Goal: Transaction & Acquisition: Purchase product/service

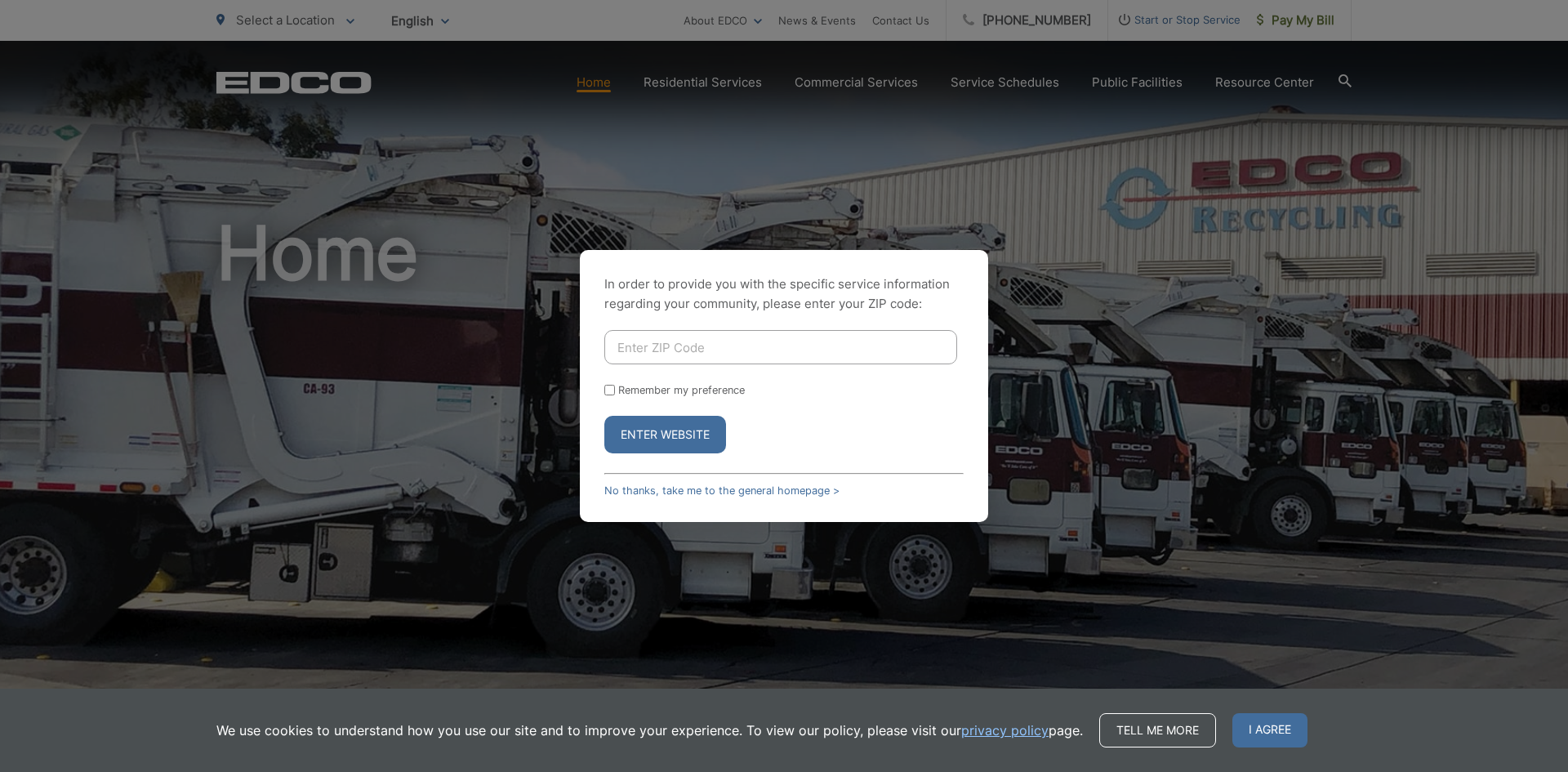
click at [660, 343] on input "Enter ZIP Code" at bounding box center [780, 347] width 353 height 35
type input "91945"
click at [612, 393] on input "Remember my preference" at bounding box center [610, 390] width 11 height 11
checkbox input "true"
click at [653, 438] on button "Enter Website" at bounding box center [665, 435] width 122 height 37
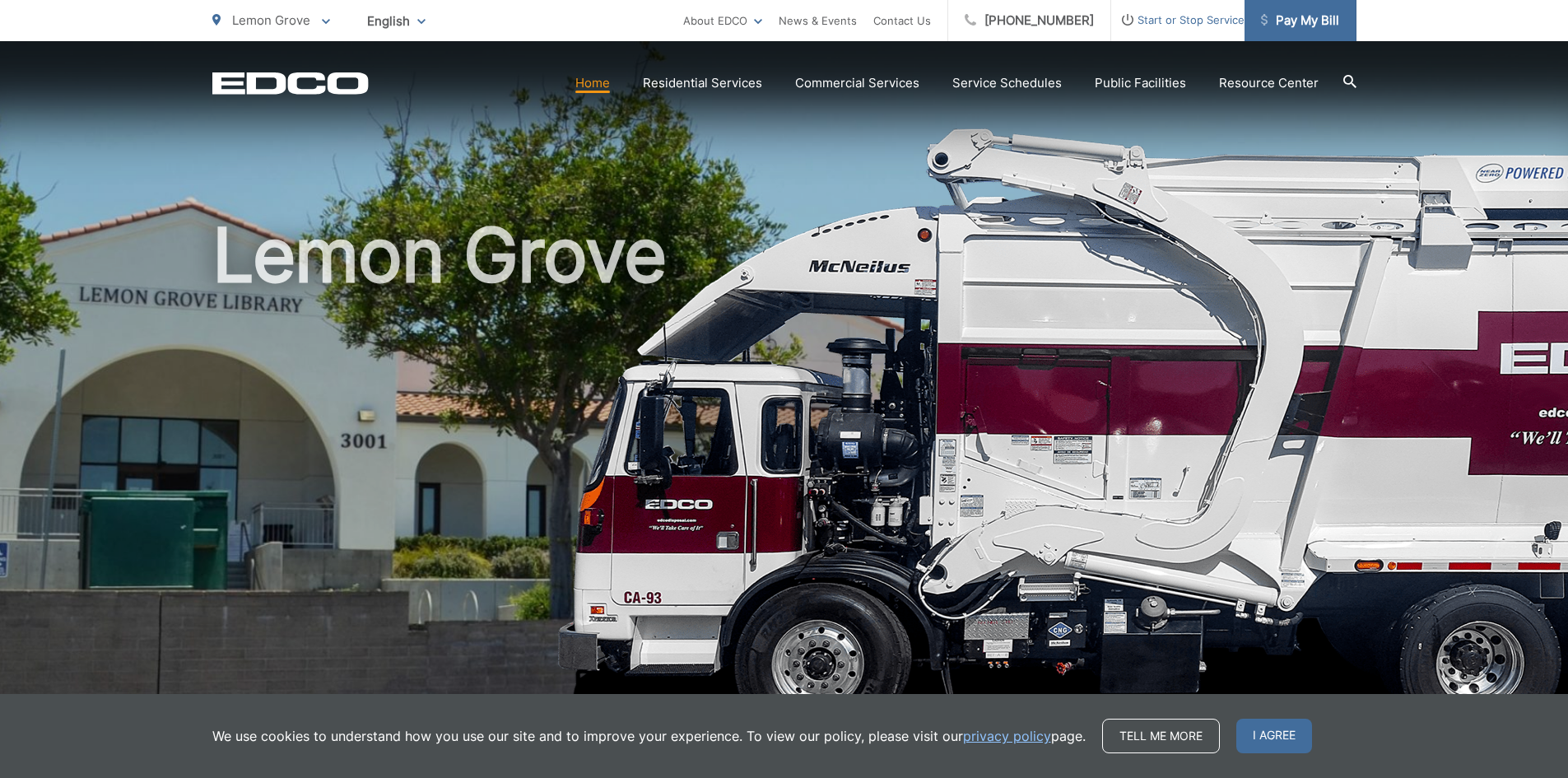
click at [1285, 18] on span "Pay My Bill" at bounding box center [1300, 21] width 78 height 20
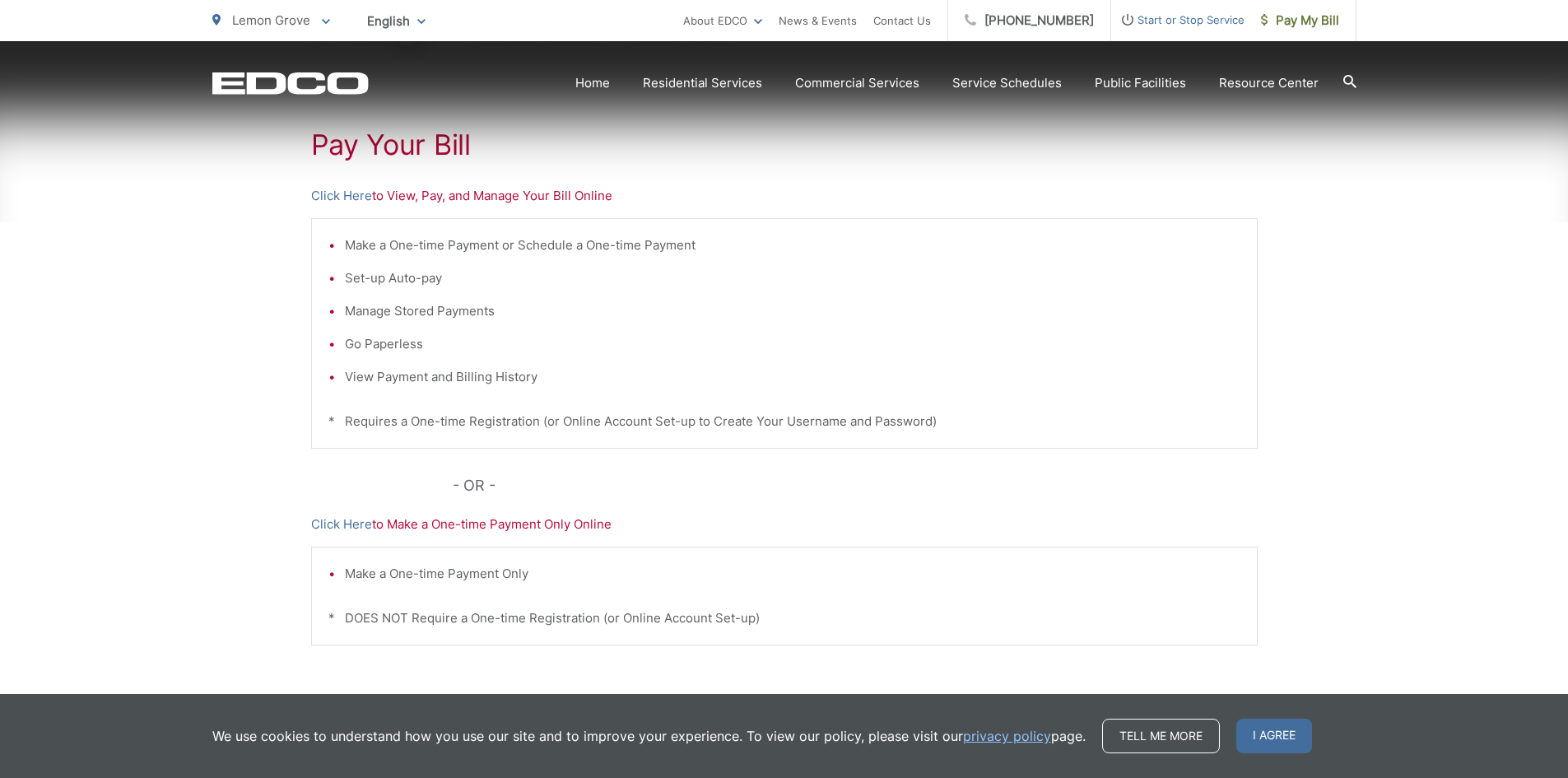
scroll to position [330, 0]
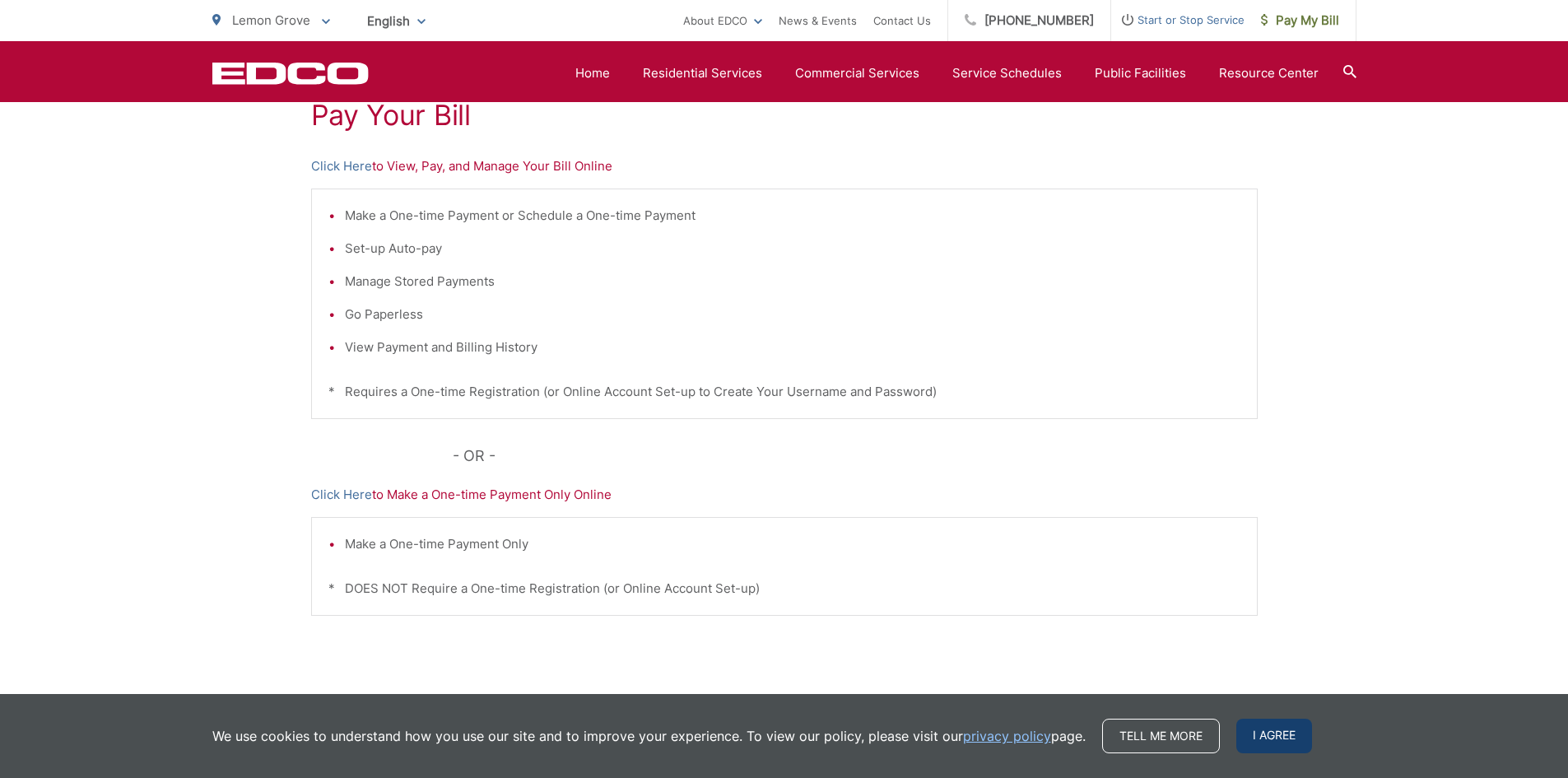
click at [1279, 737] on span "I agree" at bounding box center [1274, 736] width 76 height 35
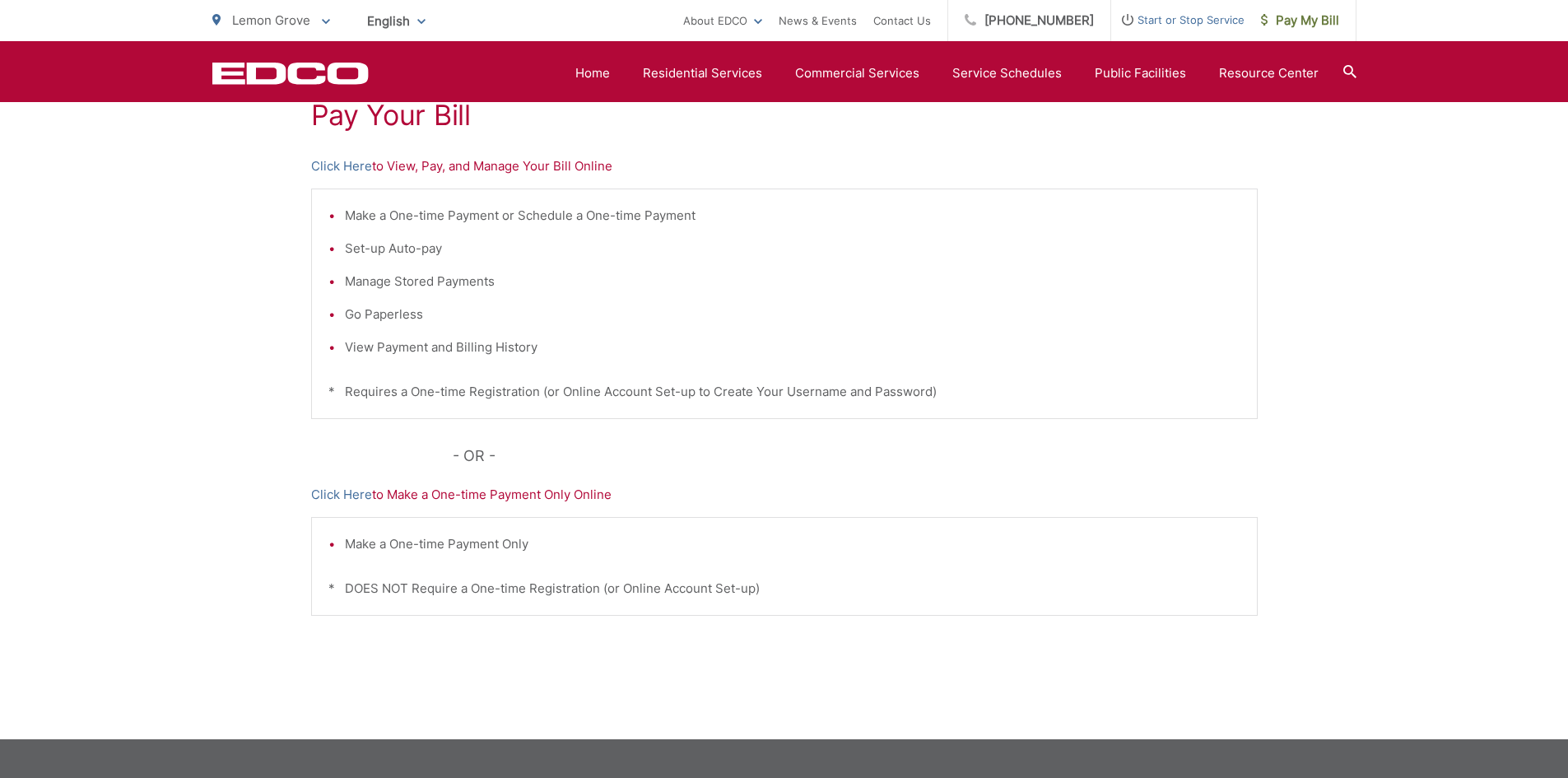
click at [358, 545] on li "Make a One-time Payment Only" at bounding box center [793, 544] width 896 height 20
click at [452, 493] on p "Click Here to Make a One-time Payment Only Online" at bounding box center [784, 495] width 947 height 20
click at [349, 491] on link "Click Here" at bounding box center [341, 495] width 61 height 20
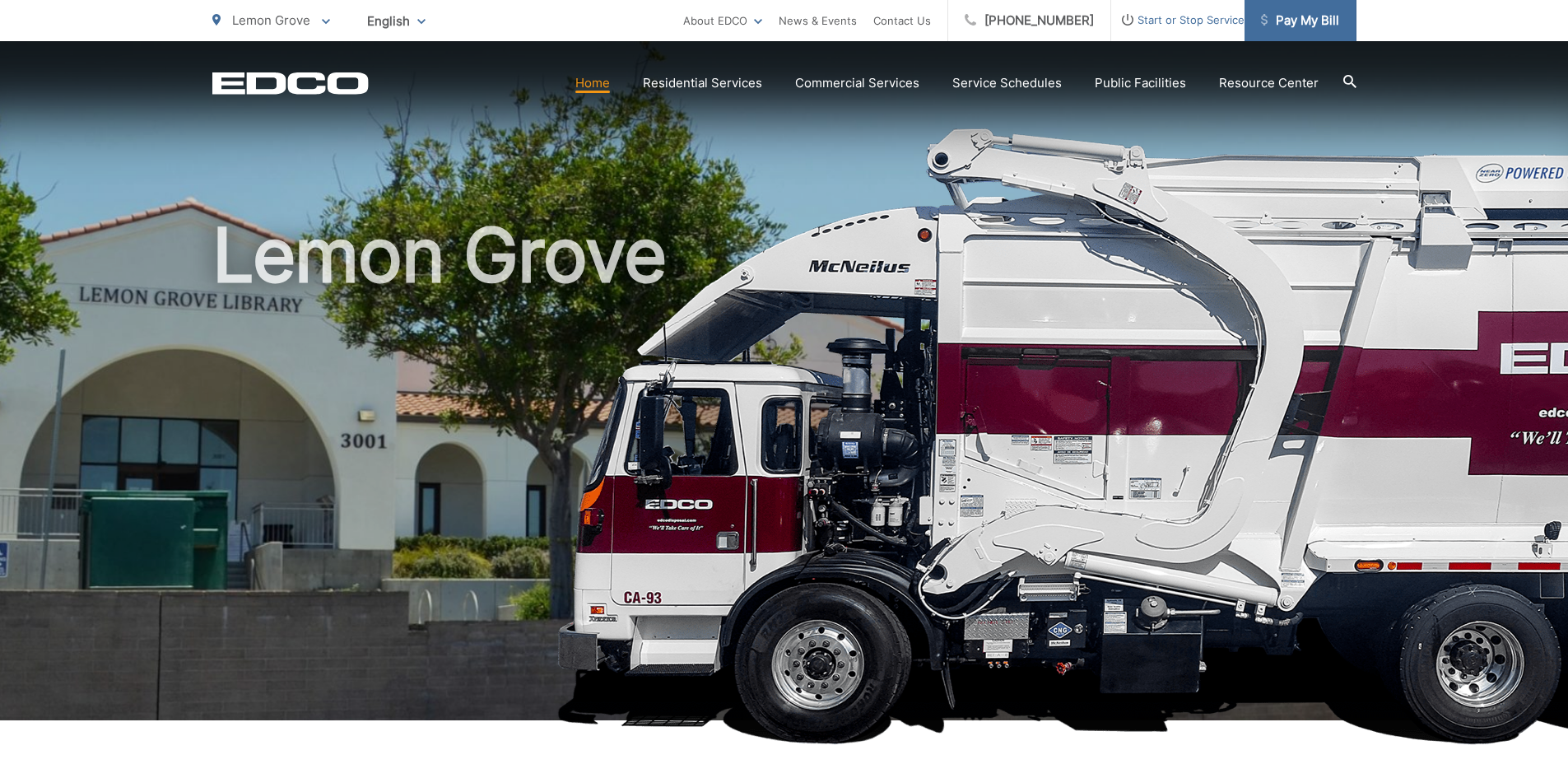
click at [1271, 30] on link "Pay My Bill" at bounding box center [1300, 21] width 112 height 41
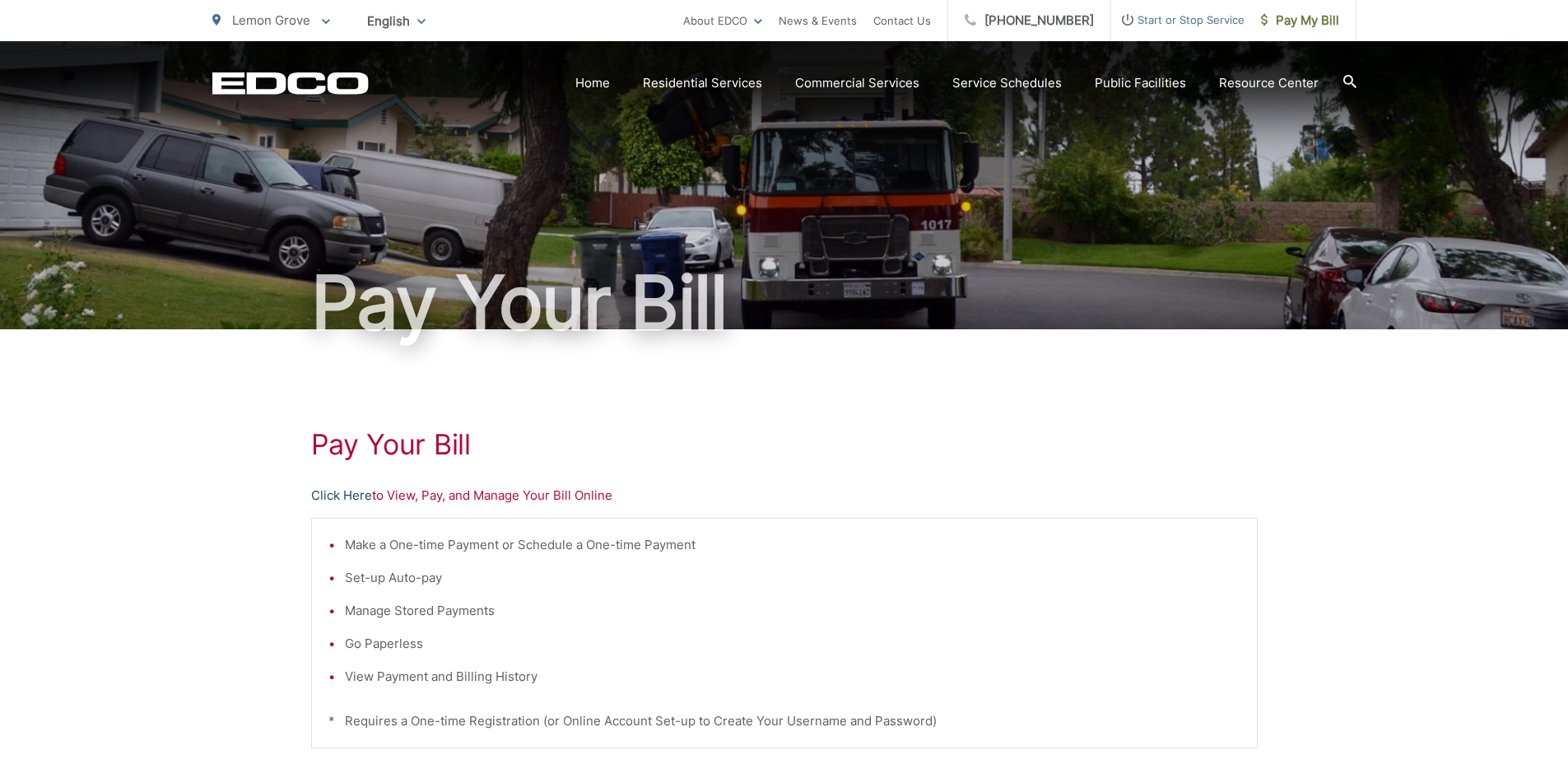
click at [347, 490] on link "Click Here" at bounding box center [341, 496] width 61 height 20
